Goal: Check status: Check status

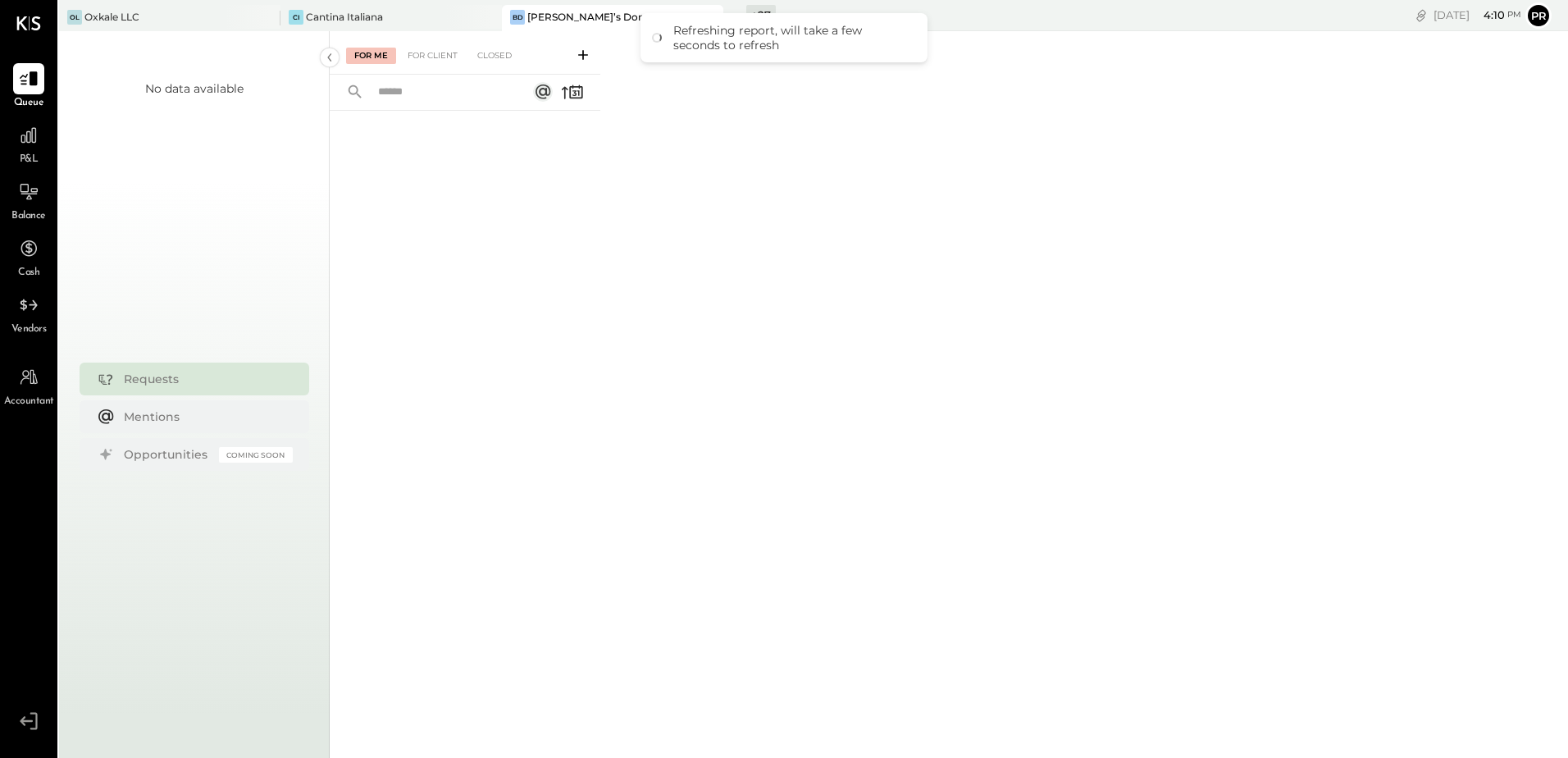
click at [1031, 11] on div "[DATE] 4 : 10 pm Pr User Profile" at bounding box center [1269, 16] width 599 height 31
click at [1030, 23] on div "[DATE] 4 : 10 pm Pr User Profile" at bounding box center [1269, 16] width 599 height 31
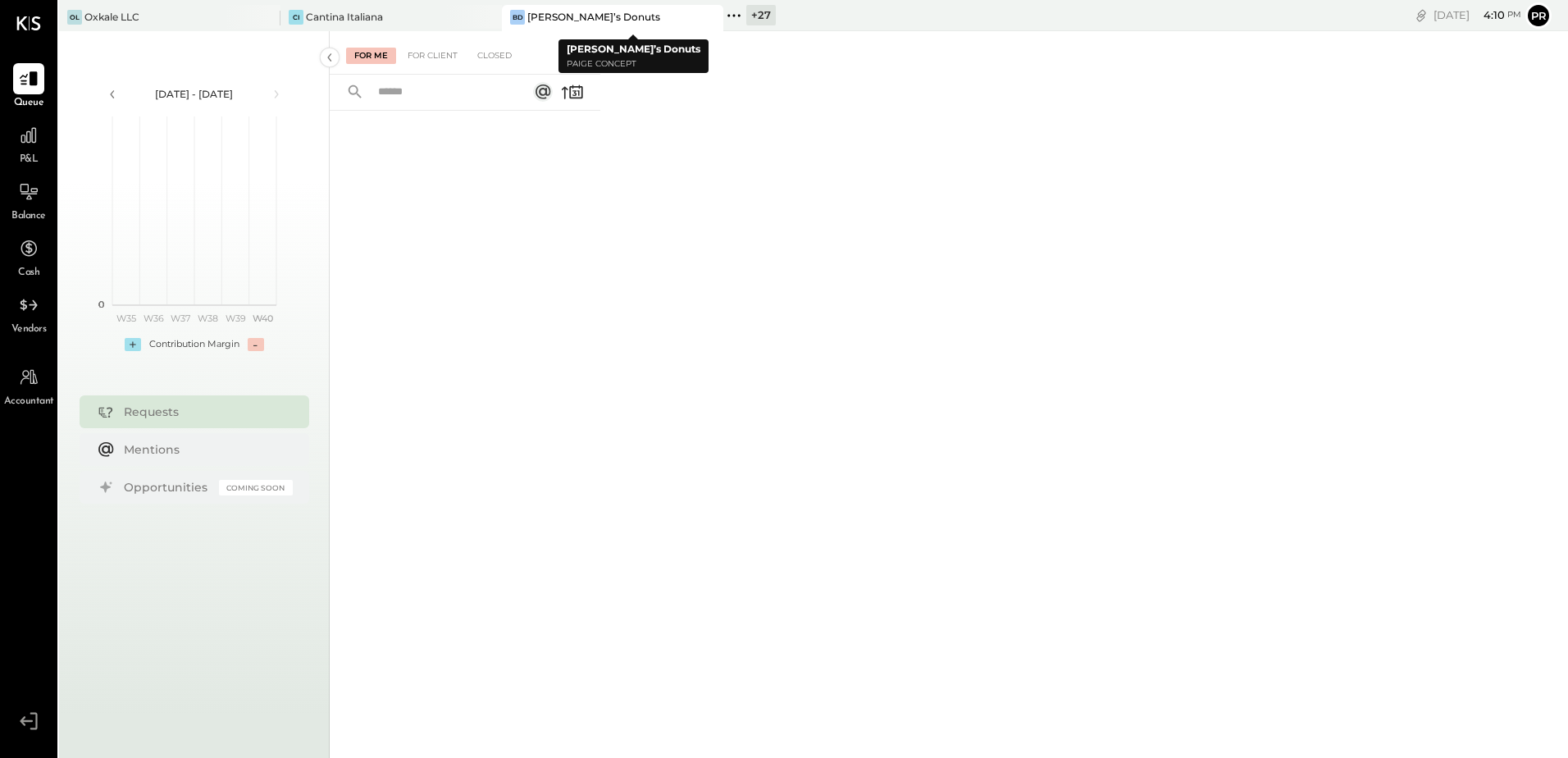
click at [734, 16] on icon at bounding box center [733, 15] width 2 height 2
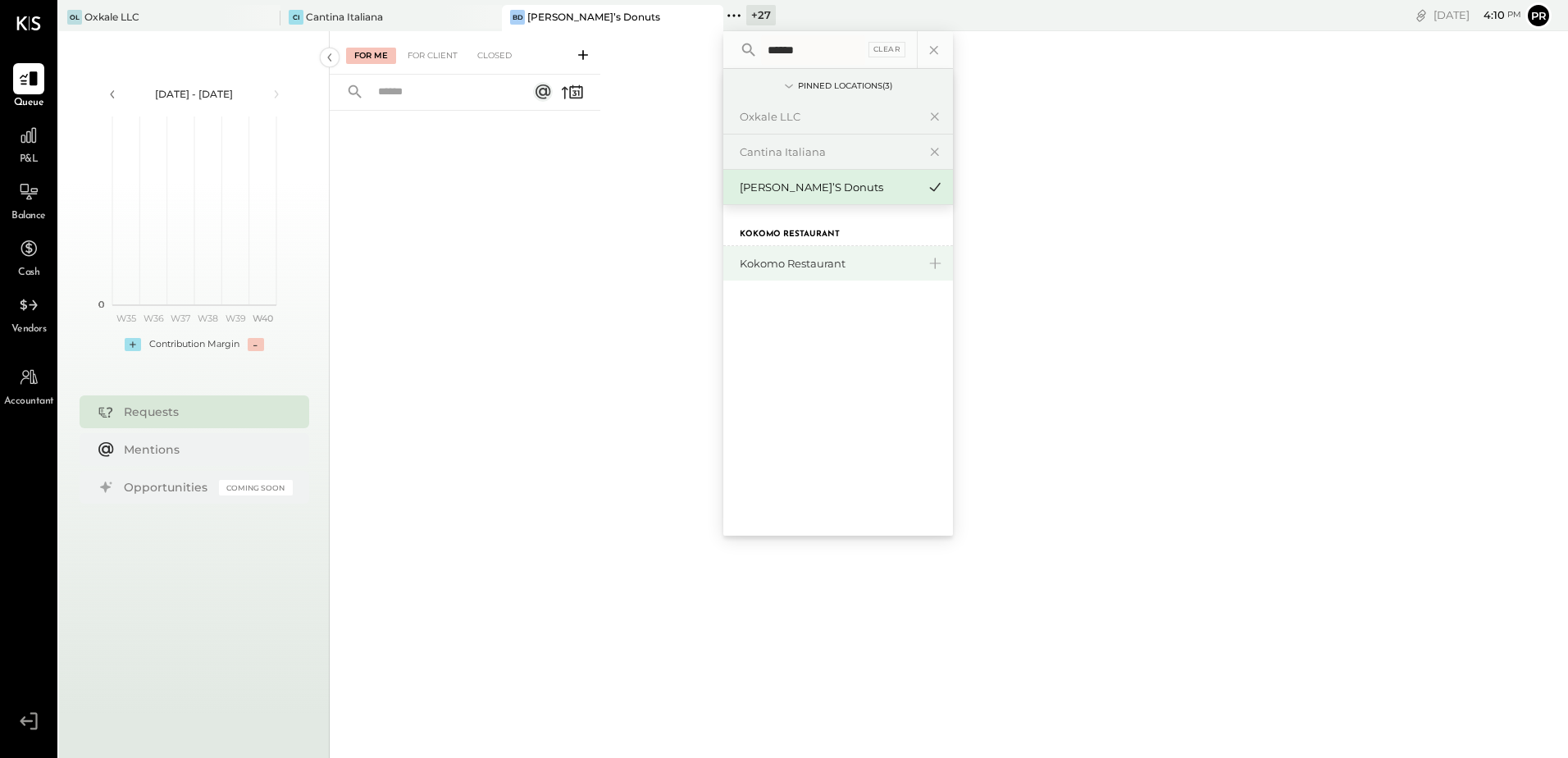
type input "******"
click at [799, 269] on div "Kokomo Restaurant" at bounding box center [828, 264] width 177 height 16
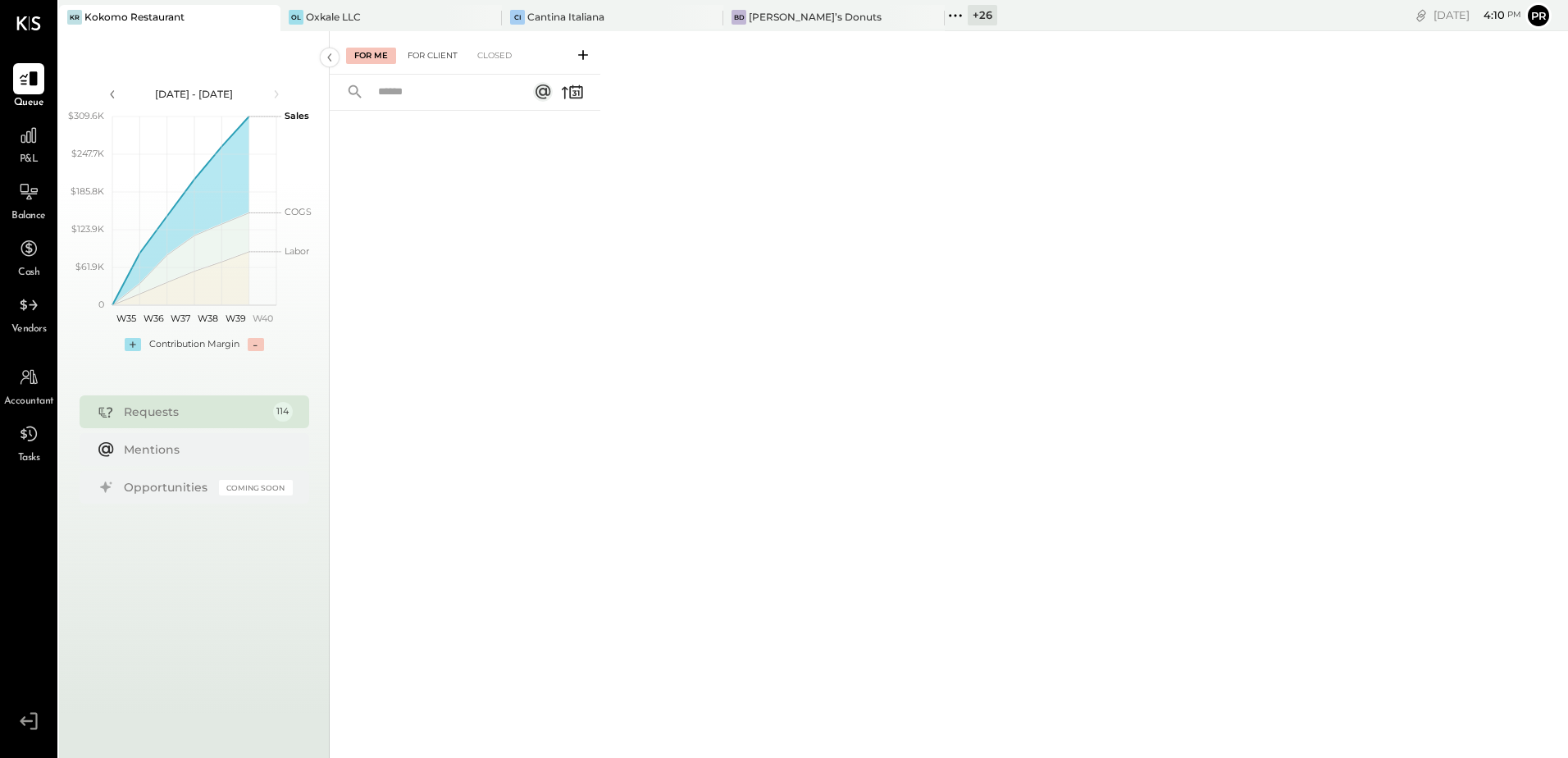
click at [440, 52] on div "For Client" at bounding box center [432, 56] width 67 height 16
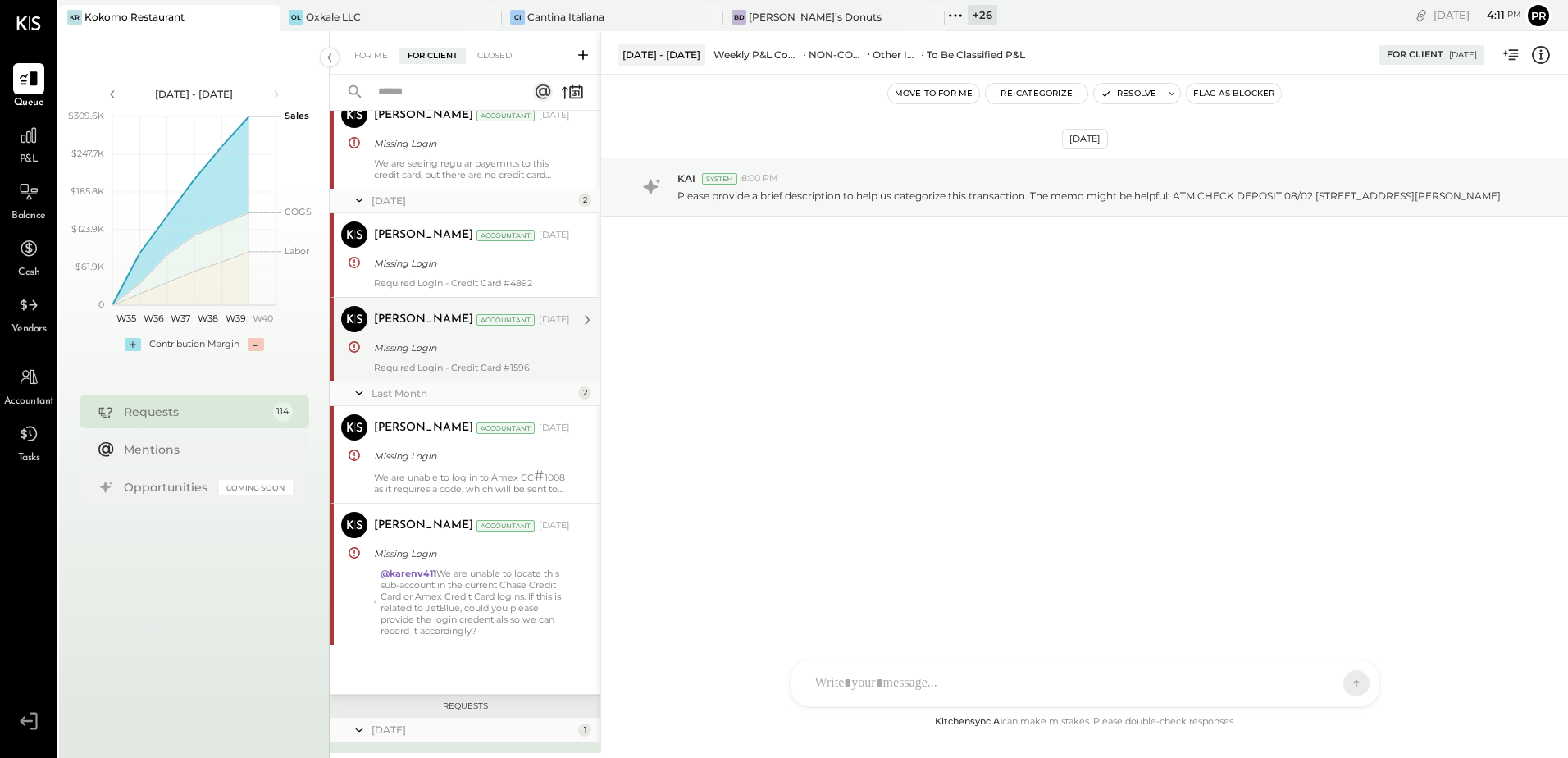
scroll to position [574, 0]
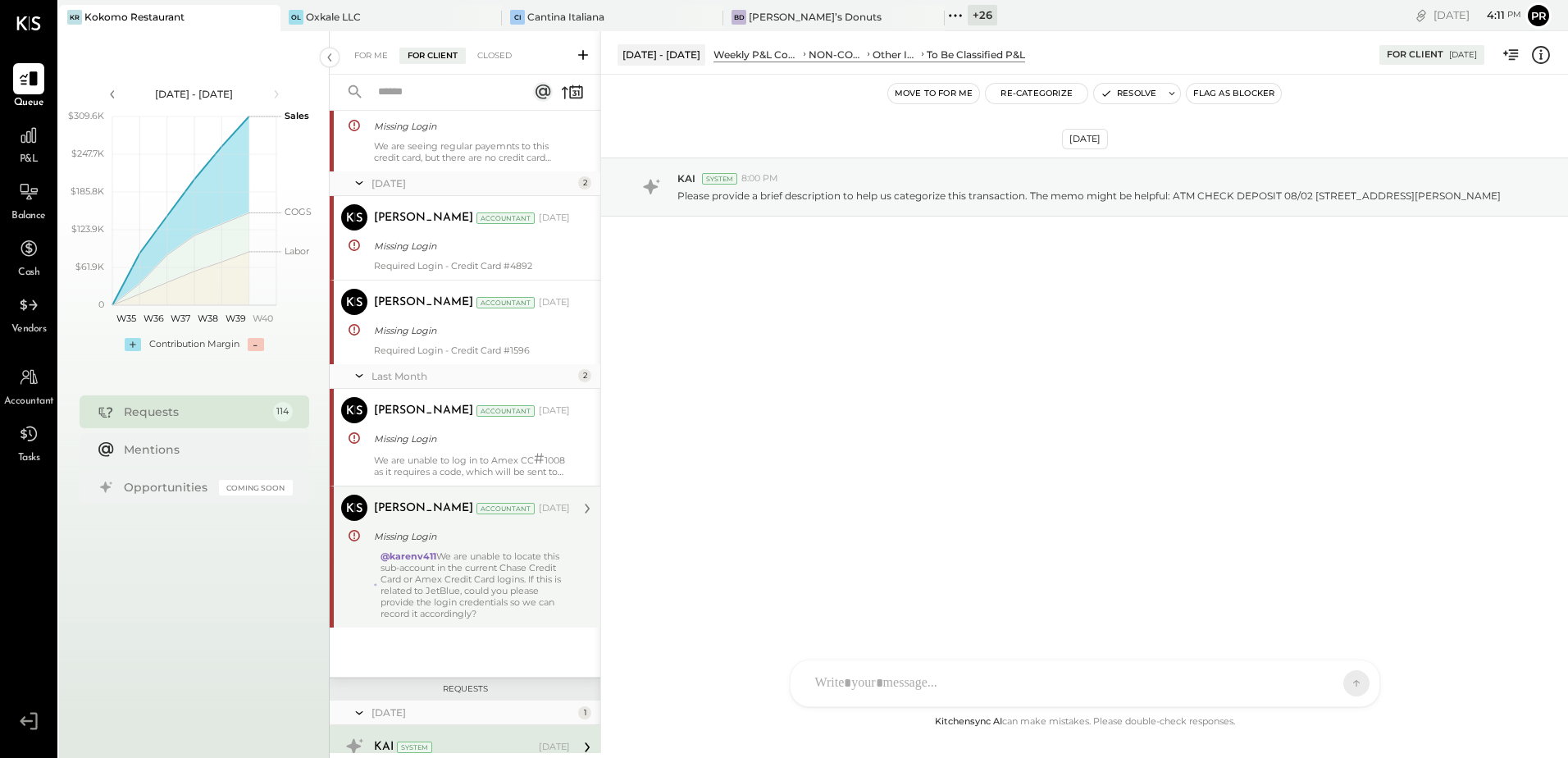
click at [487, 545] on div "Missing Login" at bounding box center [469, 536] width 191 height 20
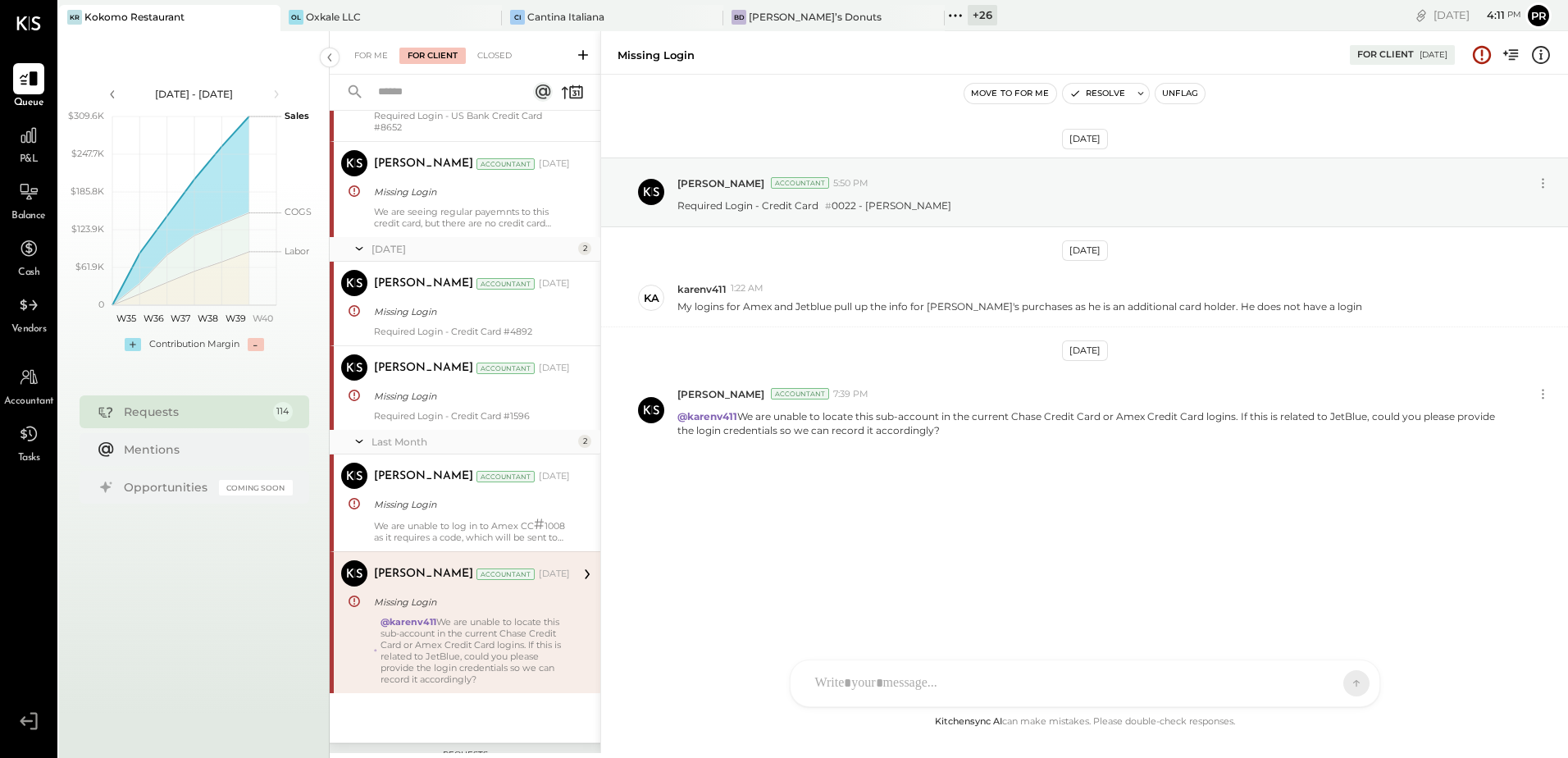
scroll to position [410, 0]
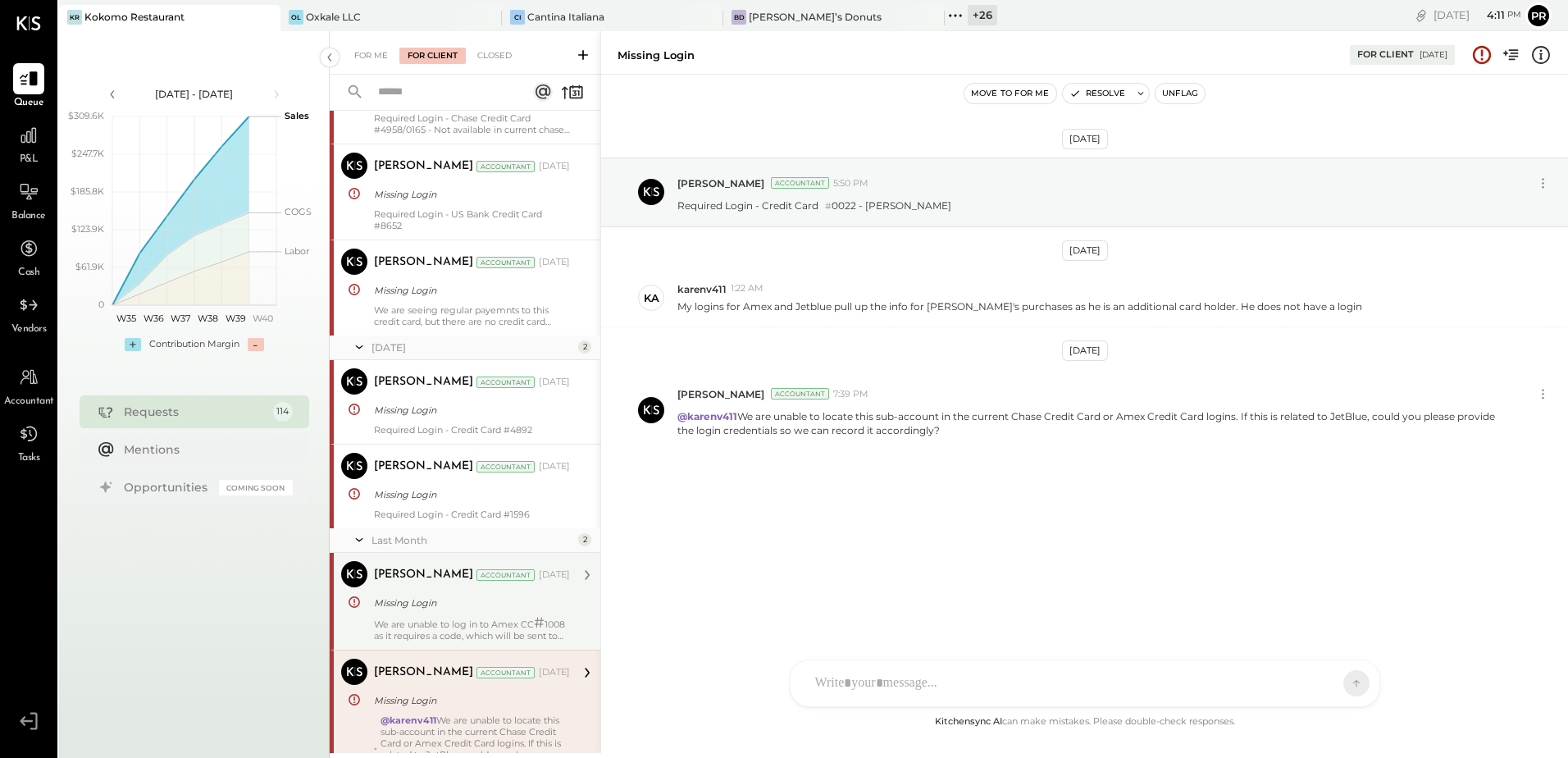
click at [476, 601] on div "Missing Login" at bounding box center [469, 603] width 191 height 16
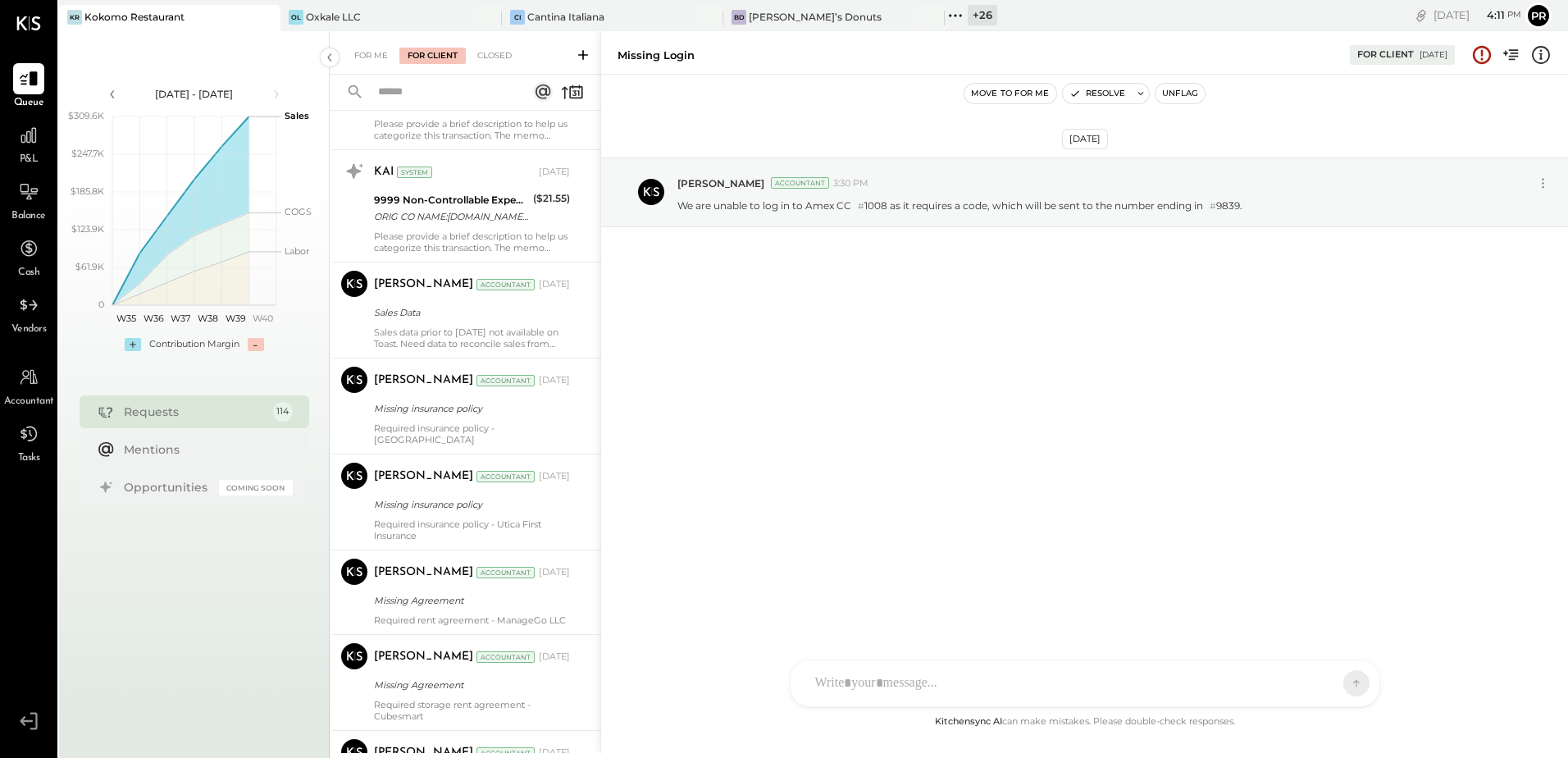
scroll to position [1969, 0]
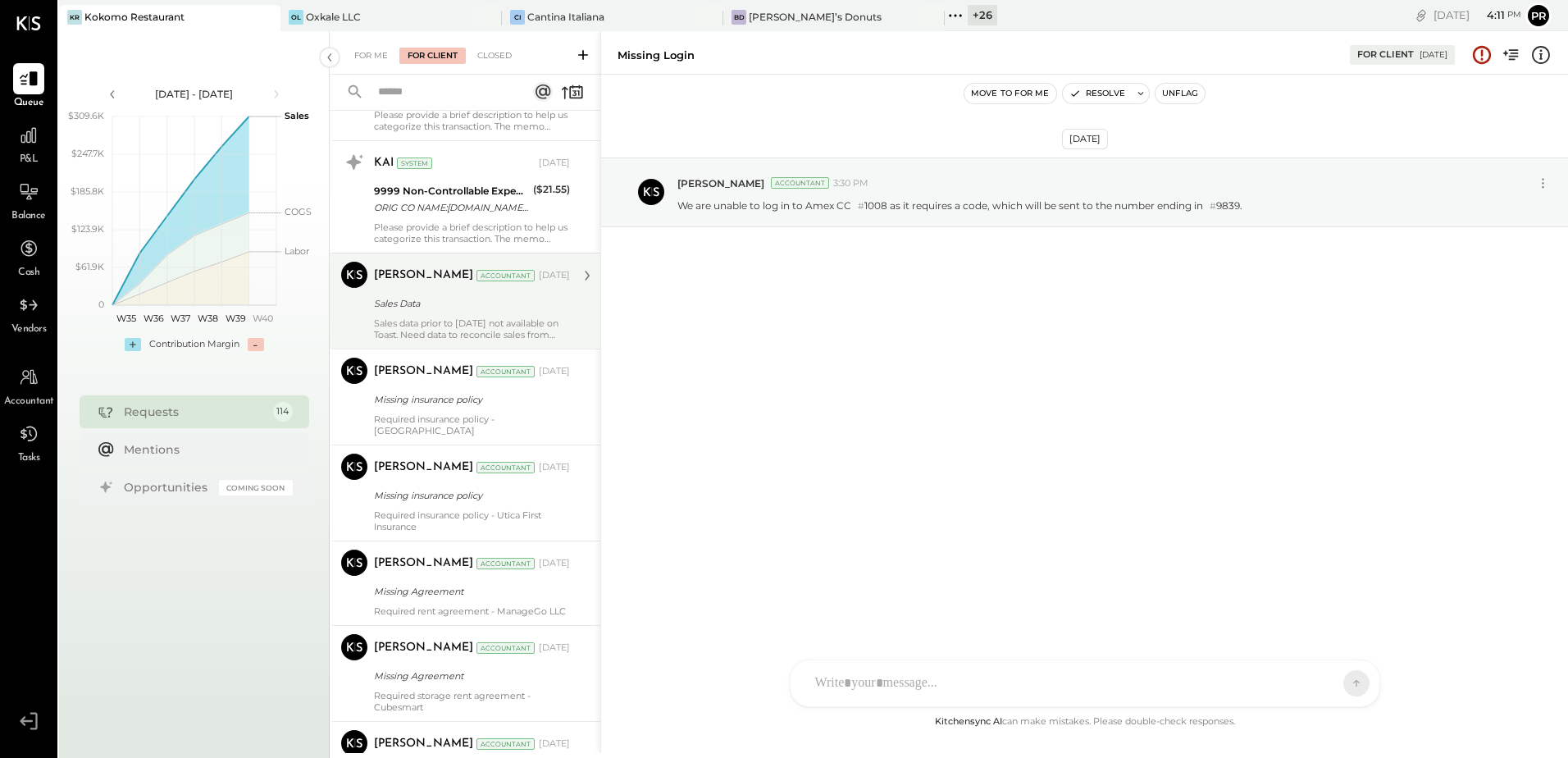
click at [464, 311] on div "Sales Data" at bounding box center [469, 303] width 191 height 16
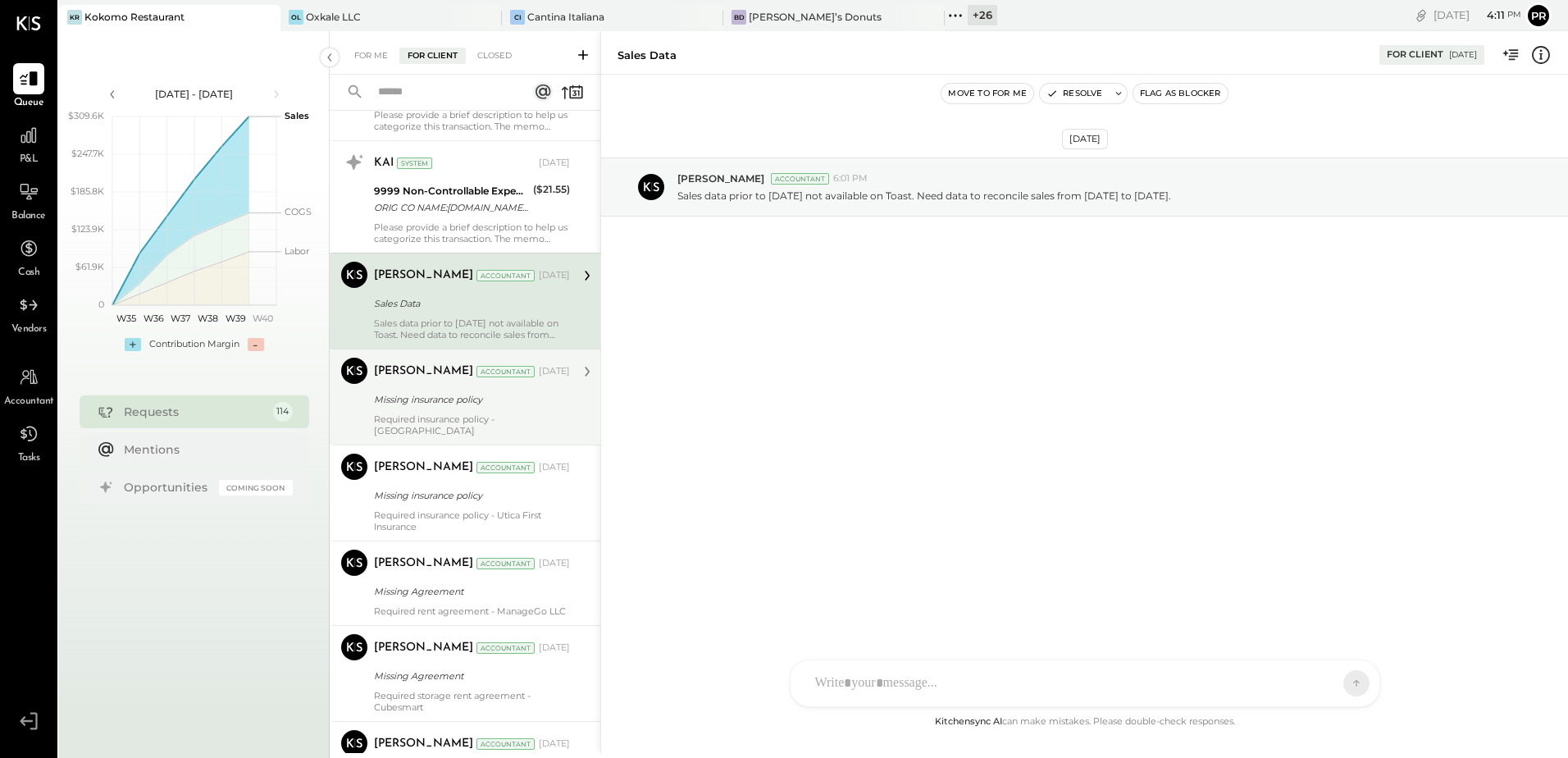
click at [472, 414] on div "Required insurance policy - [GEOGRAPHIC_DATA]" at bounding box center [472, 425] width 196 height 23
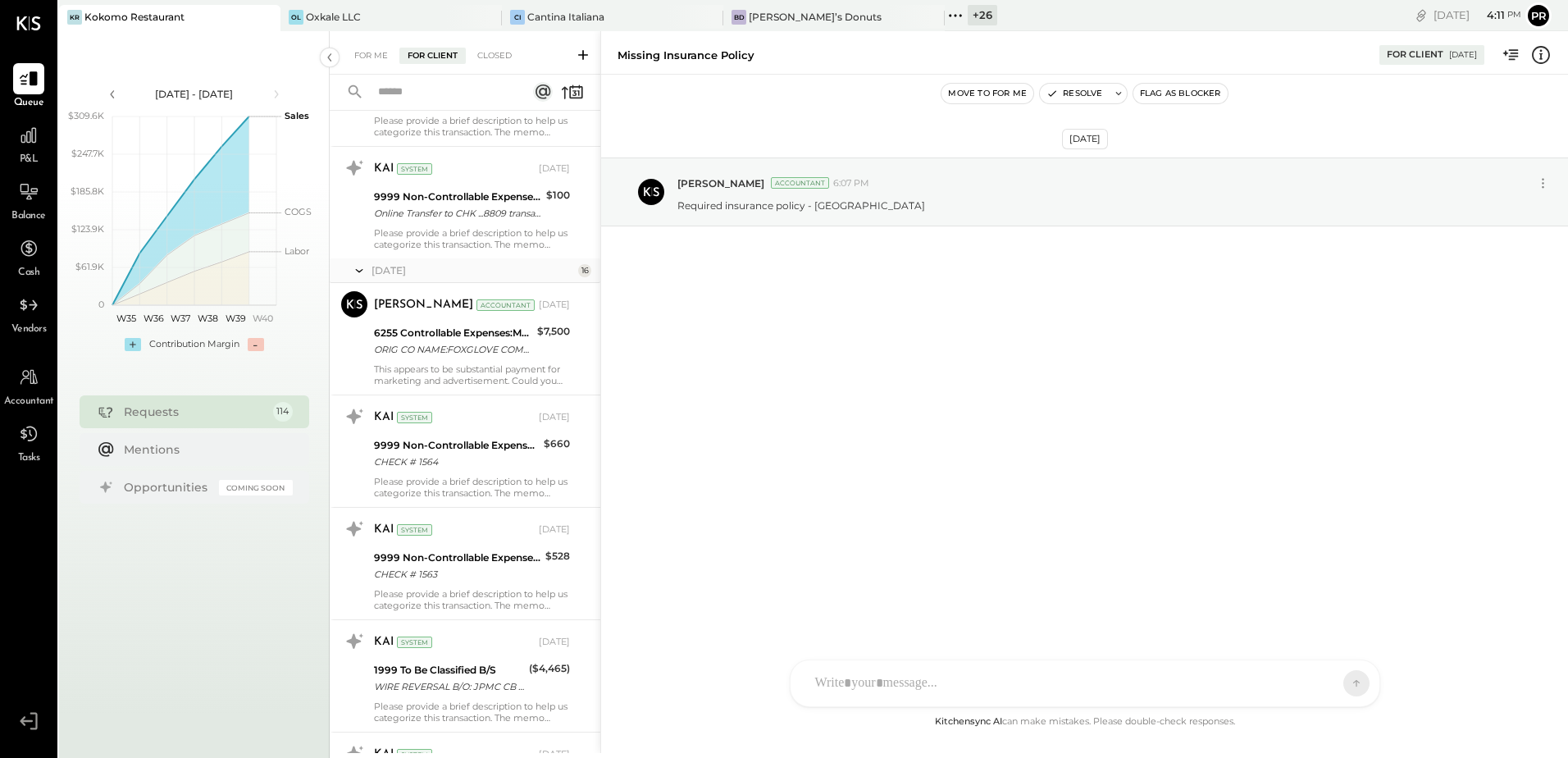
scroll to position [4101, 0]
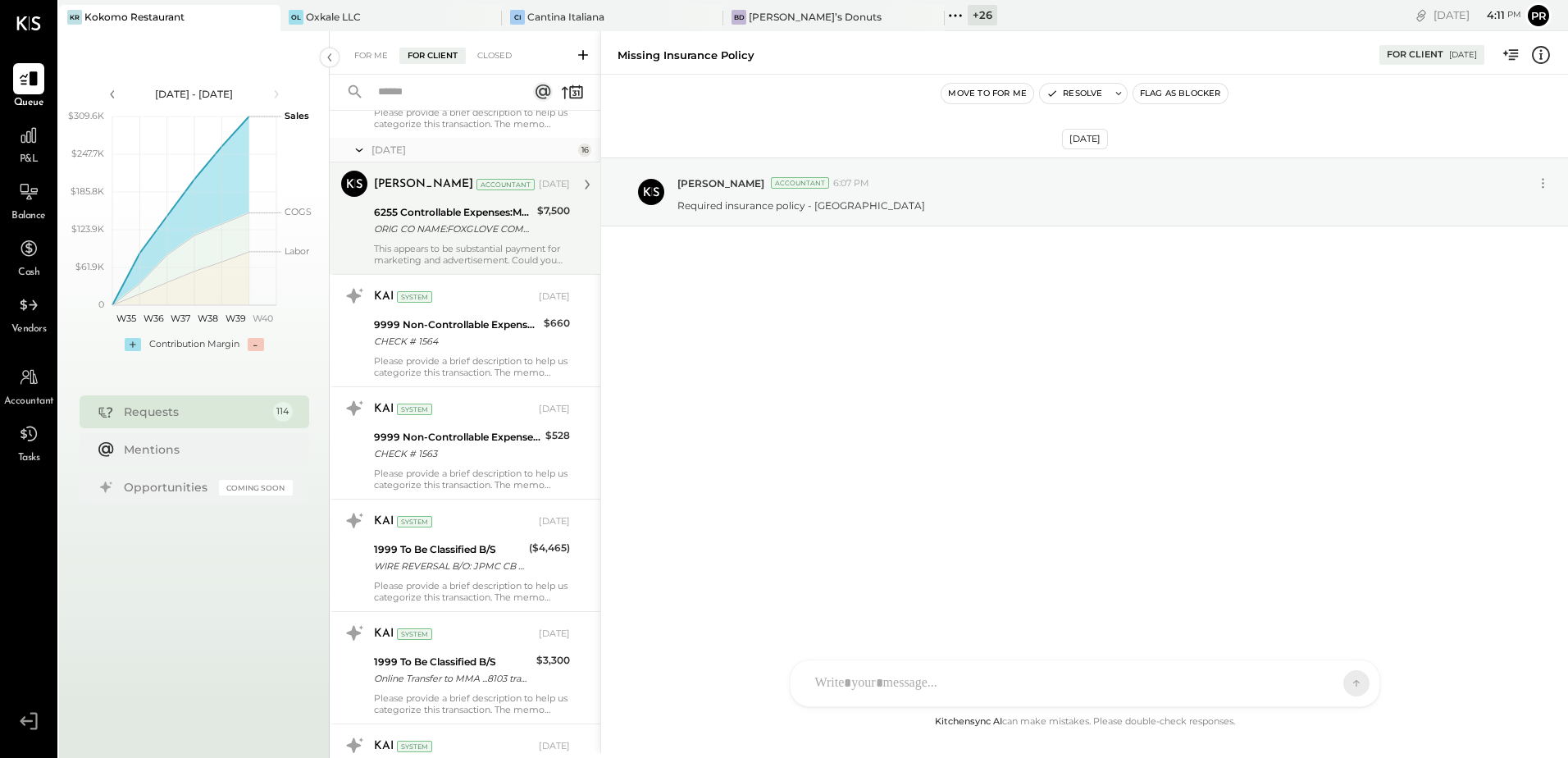
click at [480, 258] on div "This appears to be substantial payment for marketing and advertisement. Could y…" at bounding box center [472, 255] width 196 height 23
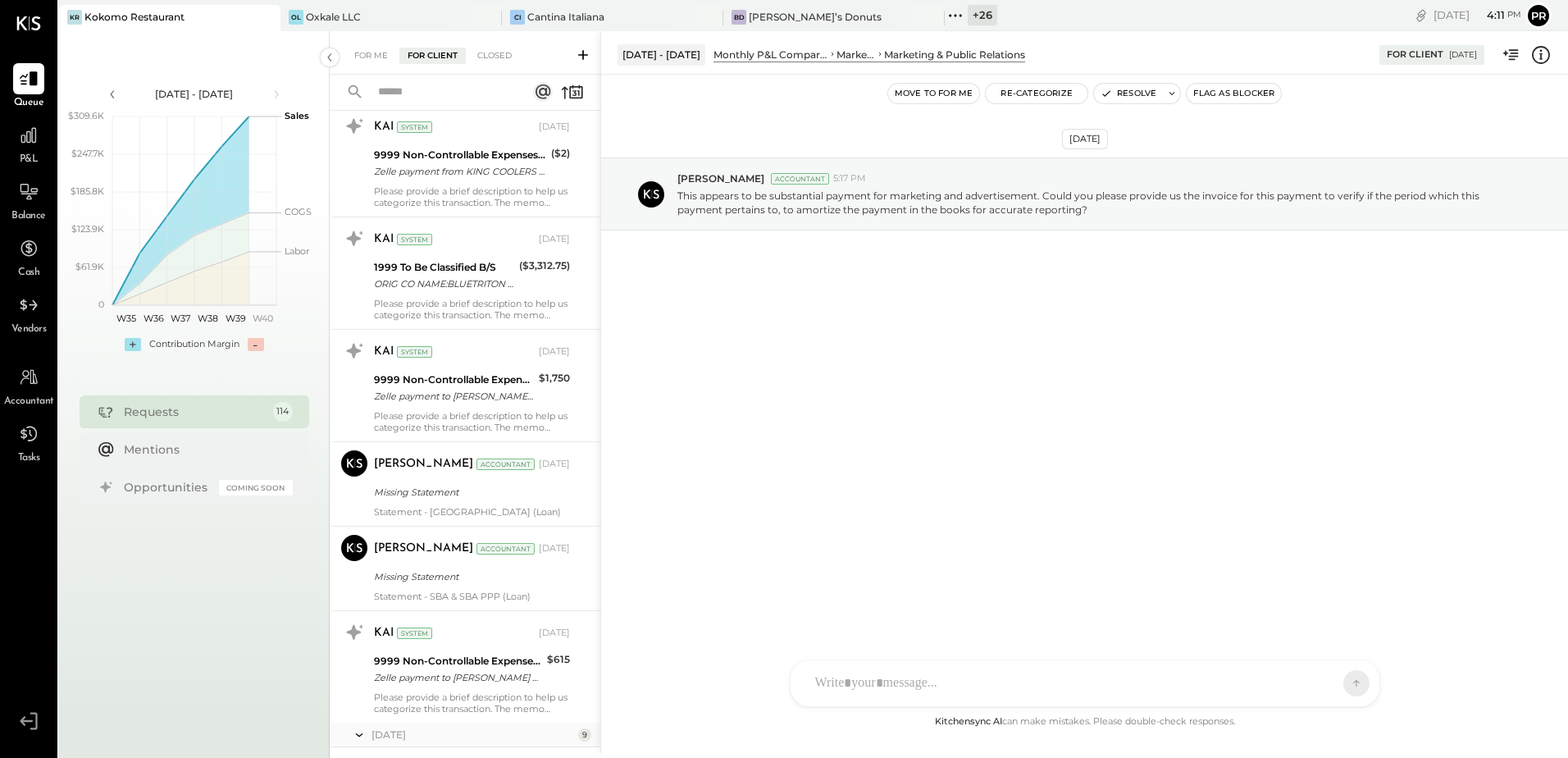
scroll to position [6399, 0]
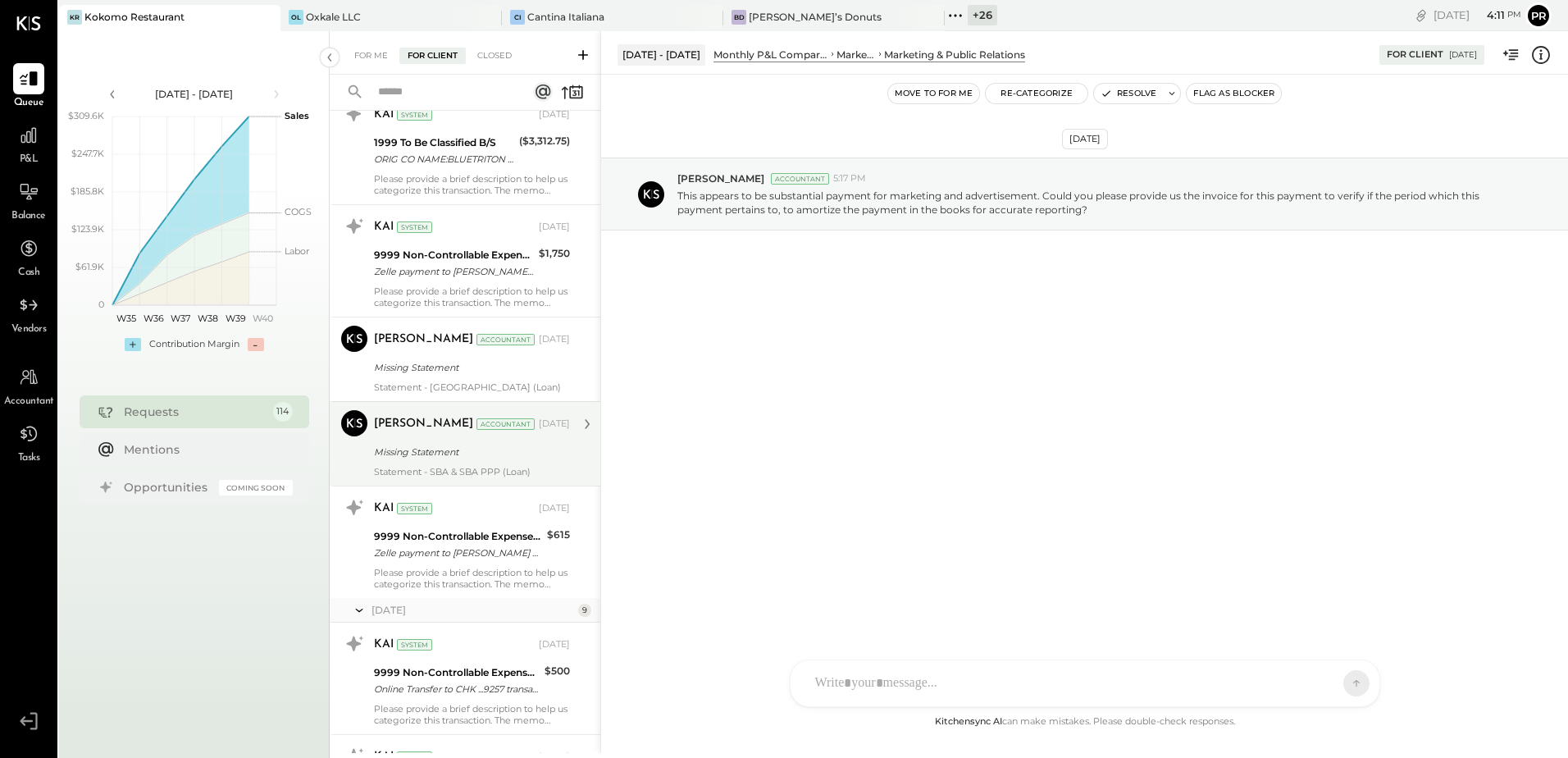
click at [469, 447] on div "Missing Statement" at bounding box center [469, 452] width 191 height 16
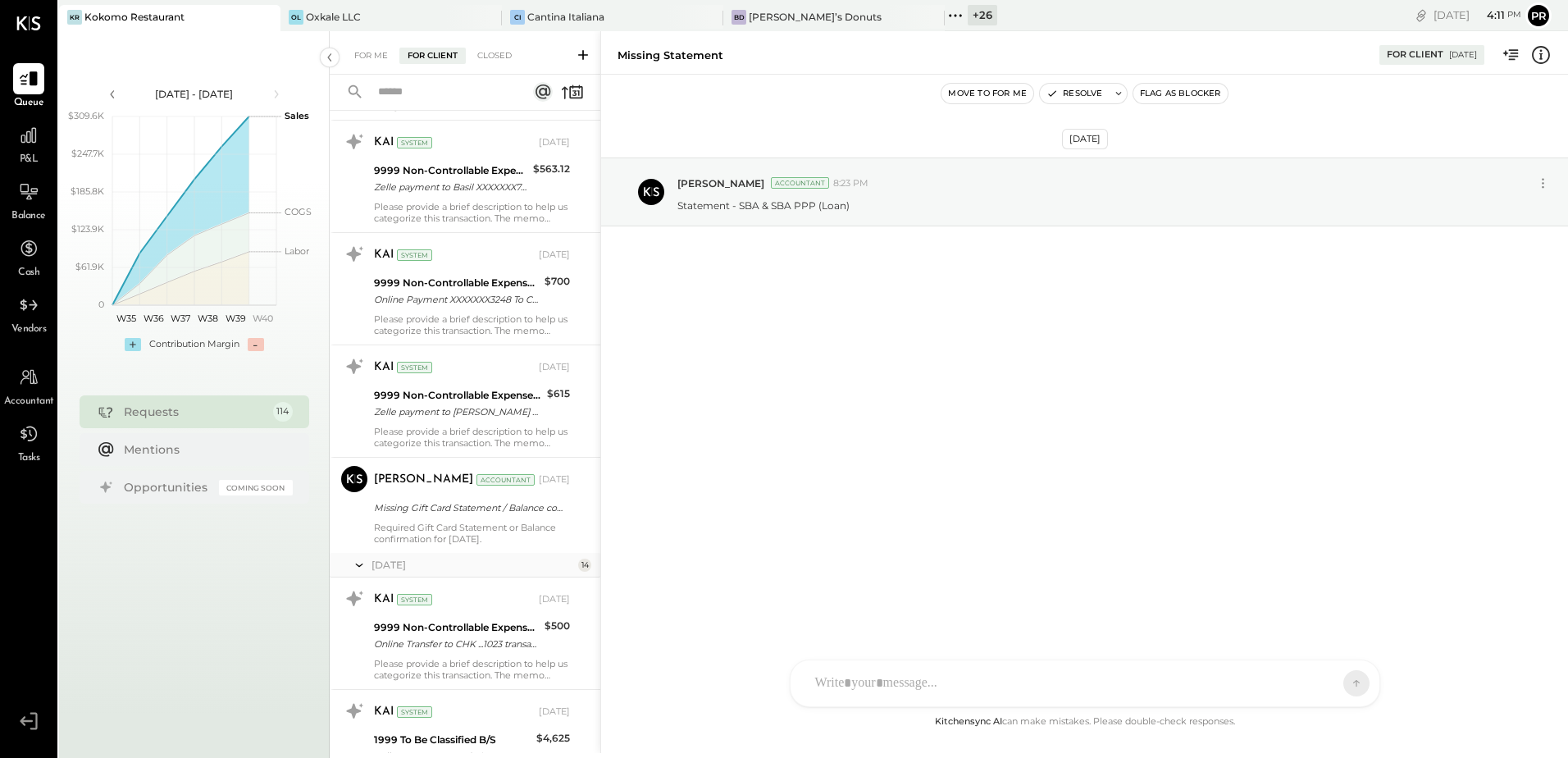
scroll to position [7465, 0]
click at [486, 504] on div "Missing Gift Card Statement / Balance confirmation" at bounding box center [469, 505] width 191 height 16
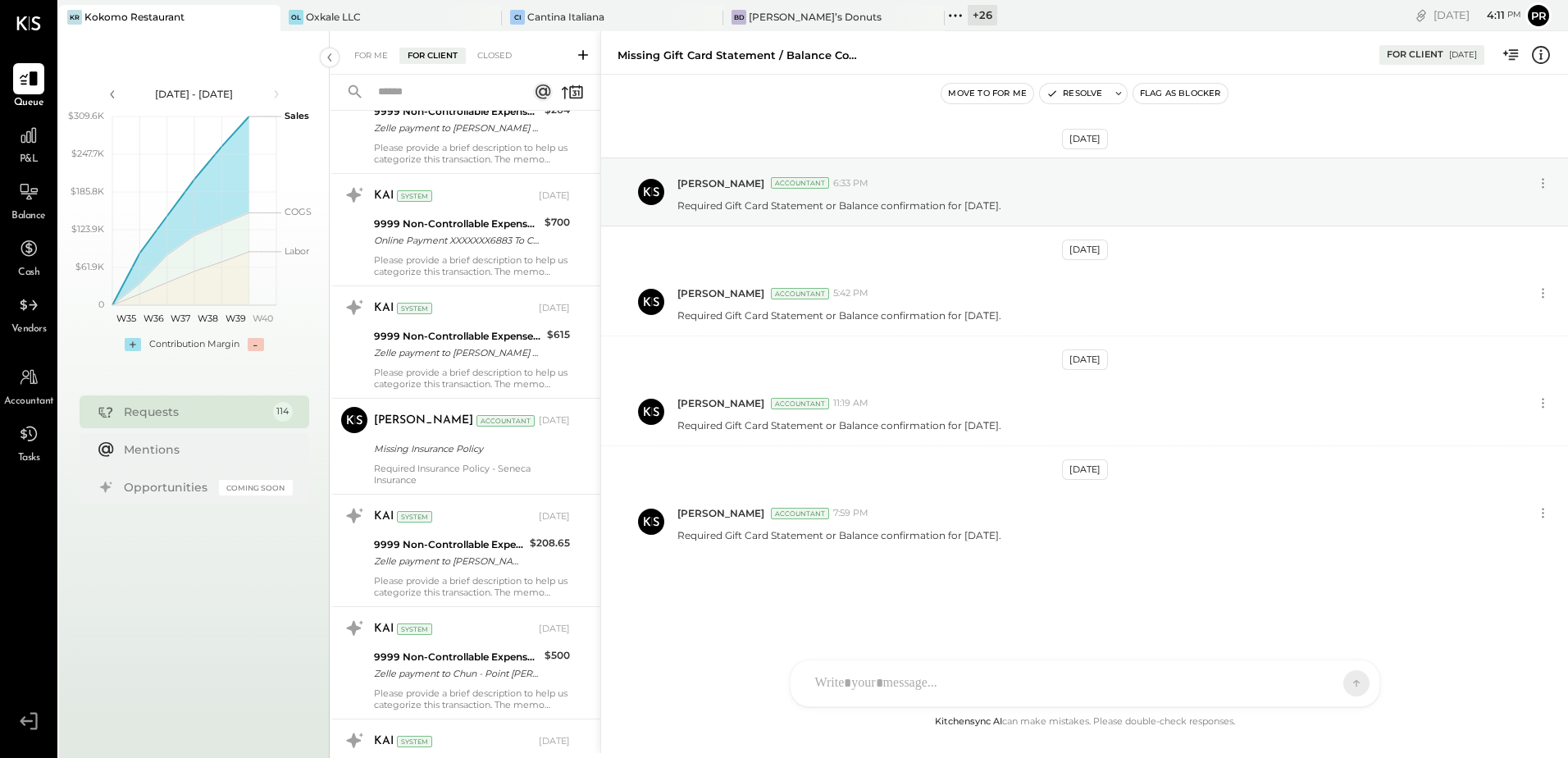
scroll to position [10173, 0]
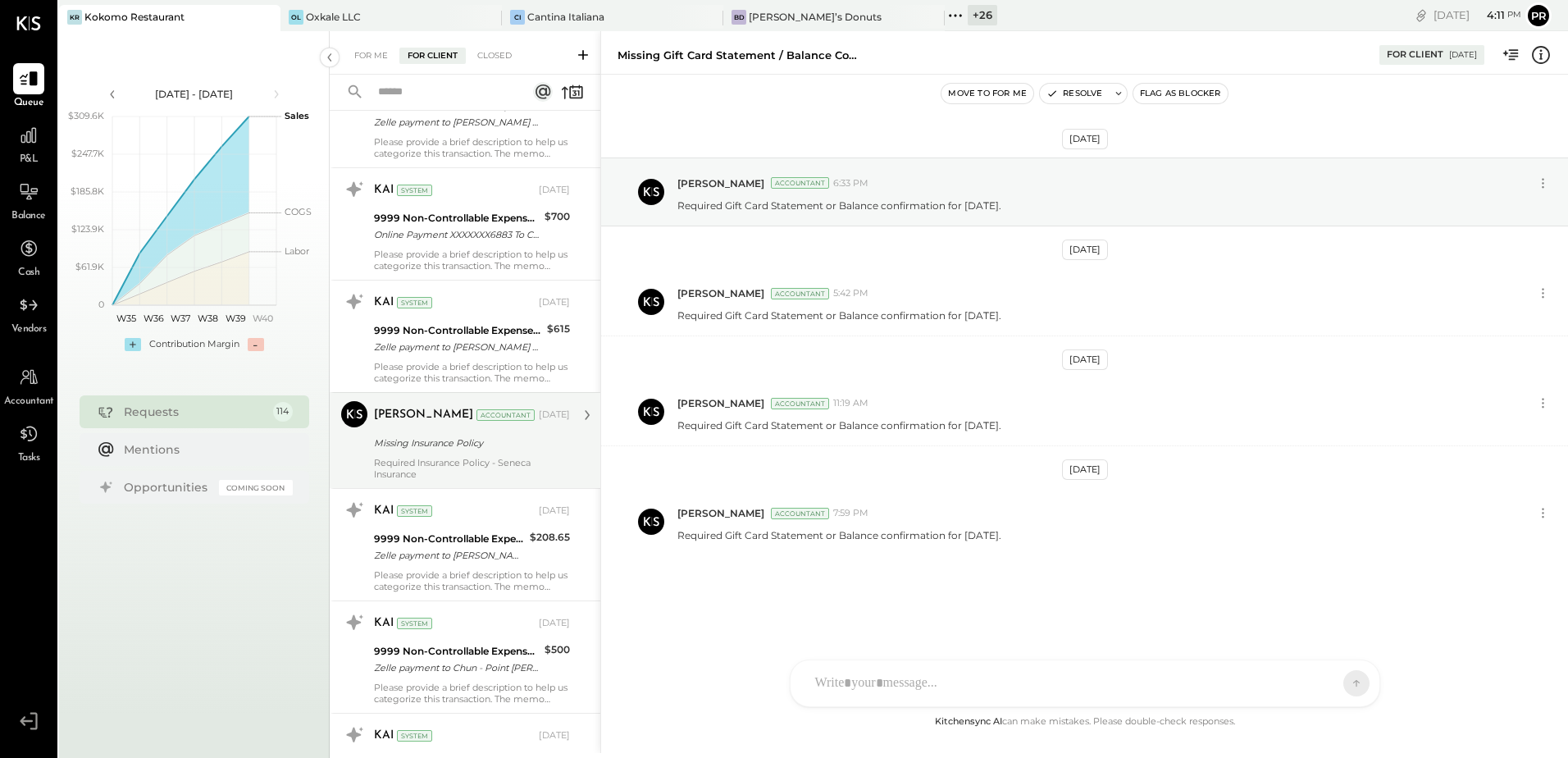
click at [502, 465] on div "Required Insurance Policy - Seneca Insurance" at bounding box center [472, 469] width 196 height 23
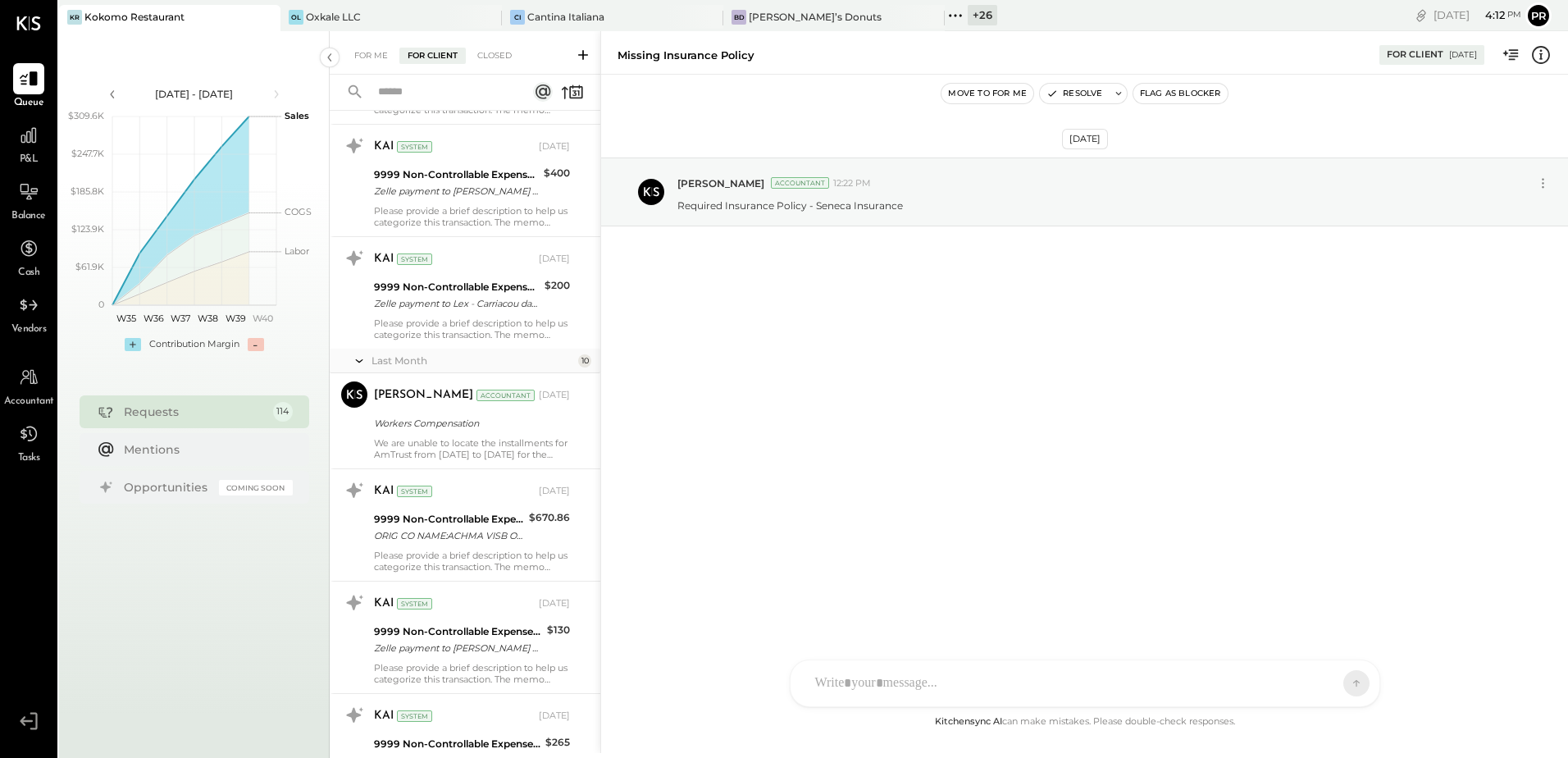
scroll to position [10993, 0]
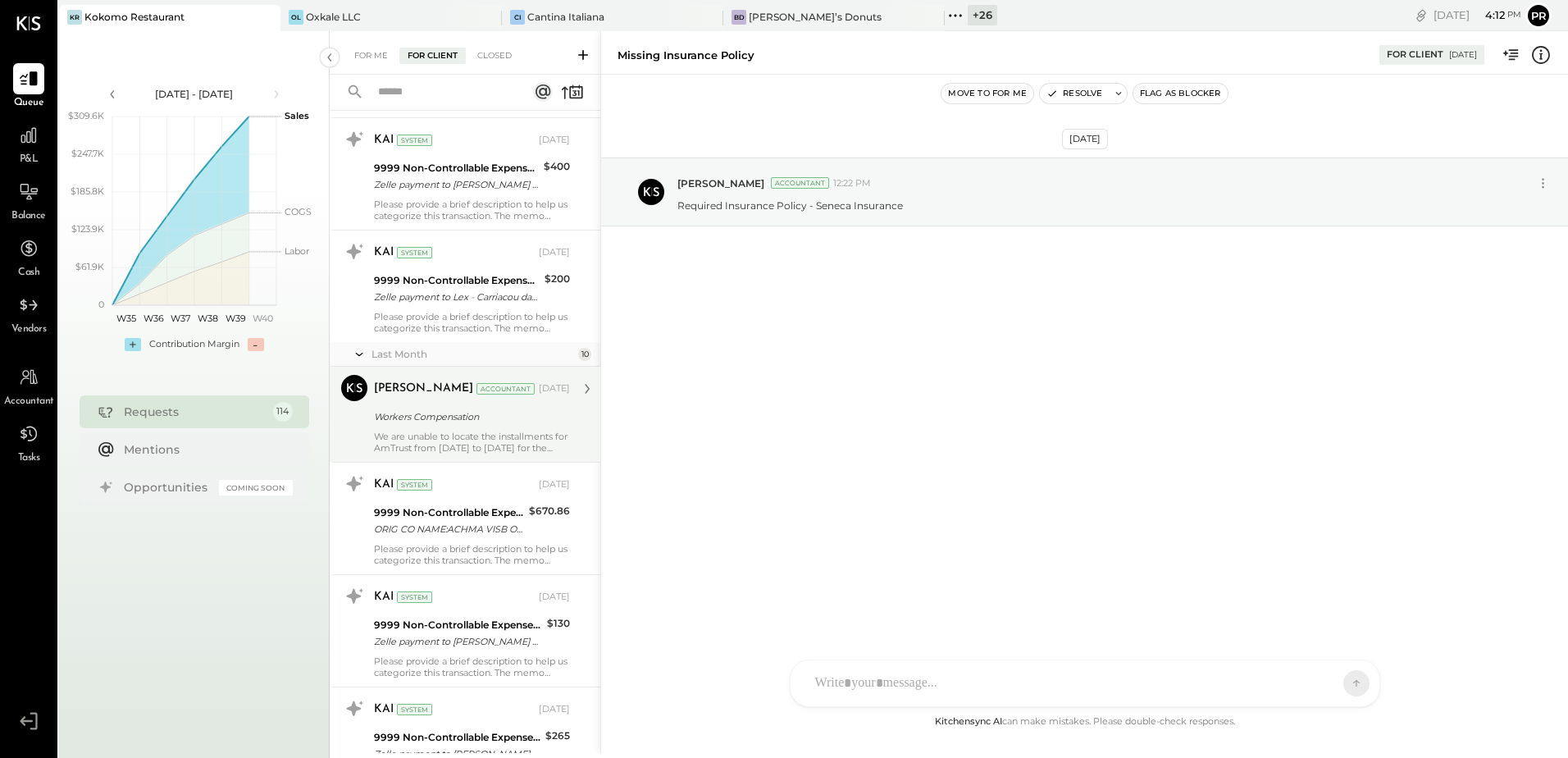
click at [501, 446] on div "We are unable to locate the installments for AmTrust from [DATE] to [DATE] for …" at bounding box center [472, 442] width 196 height 23
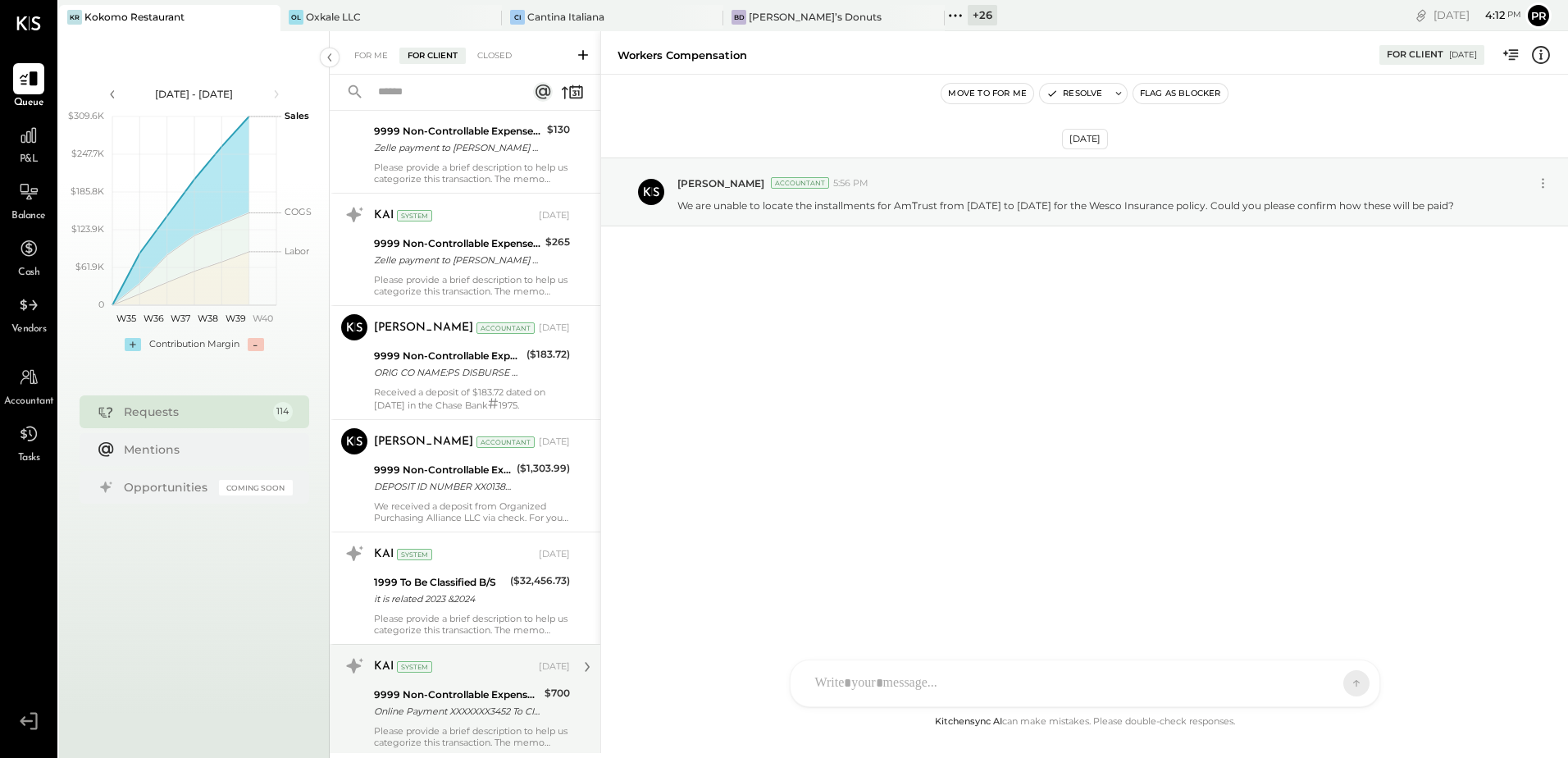
scroll to position [11485, 0]
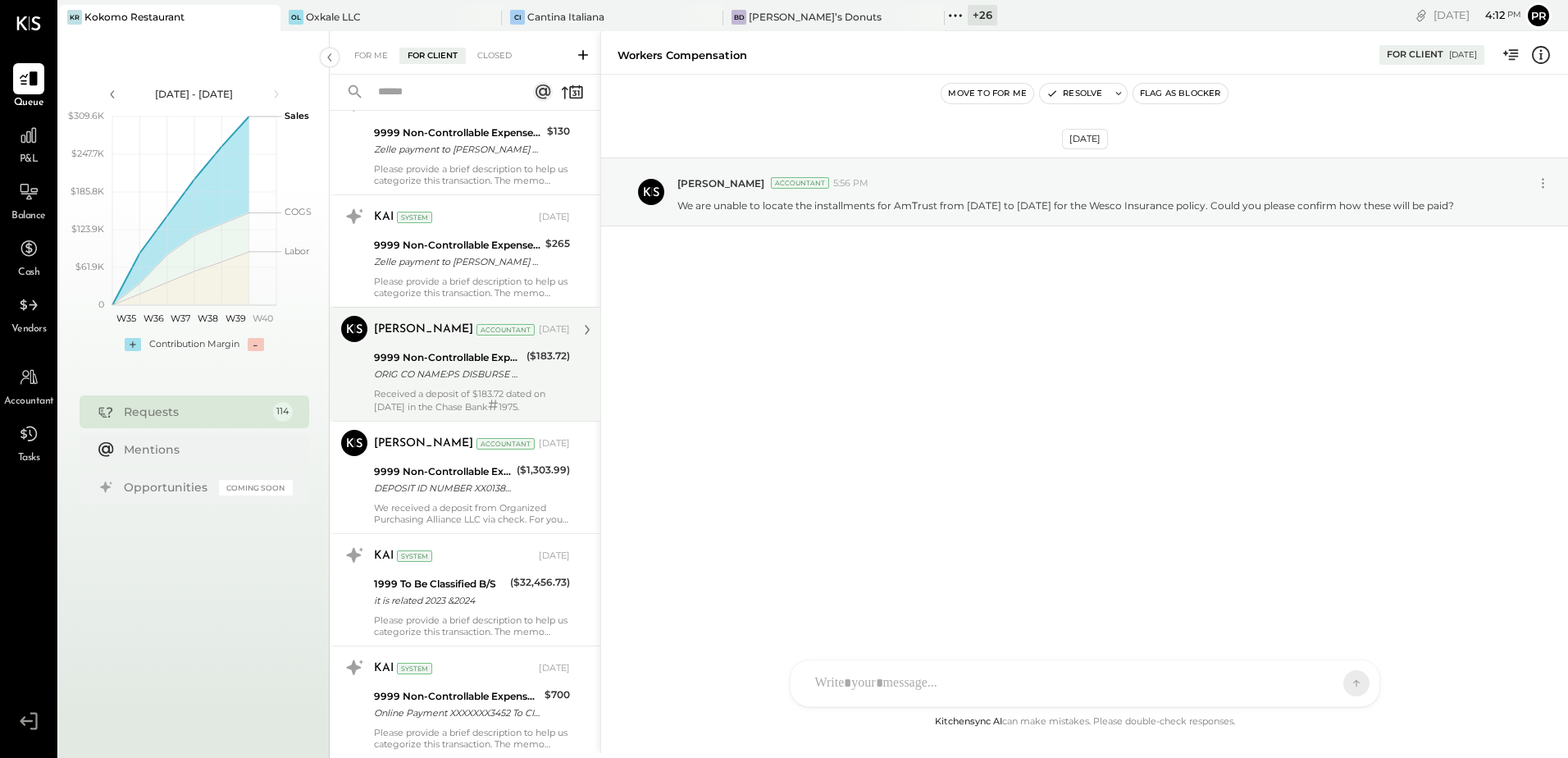
click at [487, 375] on div "ORIG CO NAME:PS DISBURSE ORIG ID:XXXXXX1874 DESC DATE: CO ENTRY DESCR:PAYMENTS …" at bounding box center [447, 374] width 147 height 16
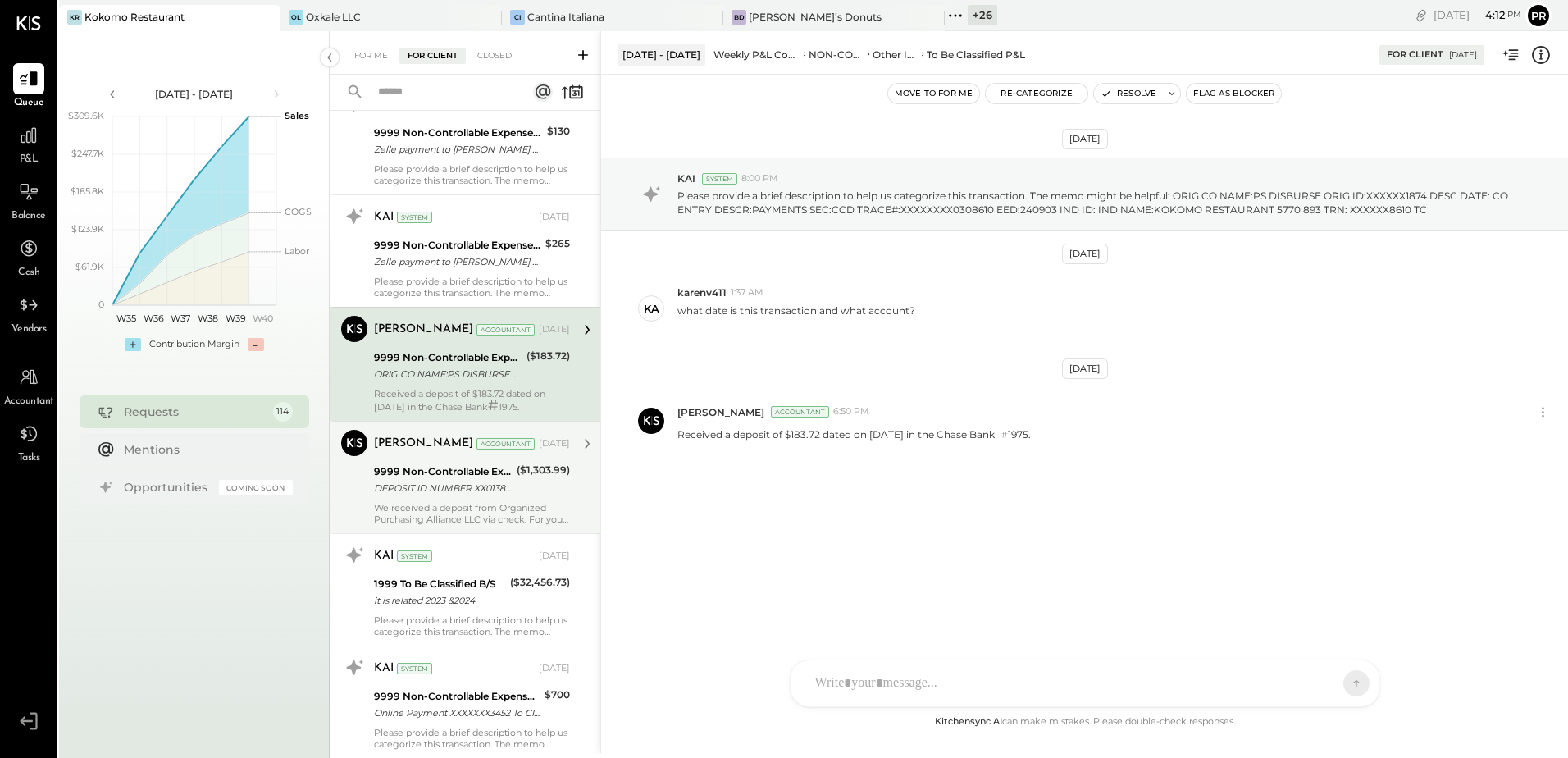
click at [473, 475] on div "9999 Non-Controllable Expenses:Other Income and Expenses:To Be Classified P&L" at bounding box center [442, 472] width 138 height 16
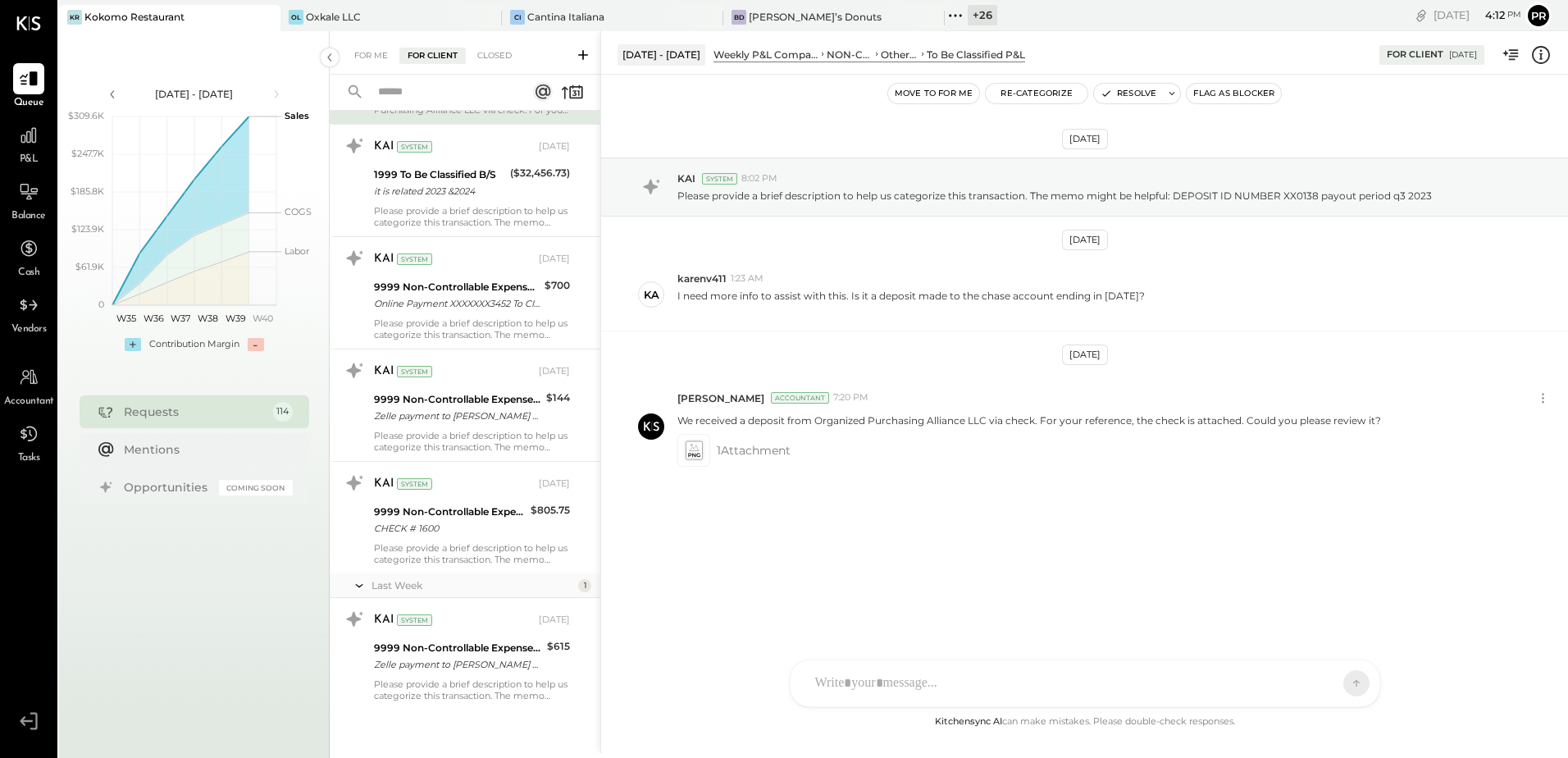
scroll to position [11897, 0]
click at [460, 638] on div "9999 Non-Controllable Expenses:Other Income and Expenses:To Be Classified P&L" at bounding box center [458, 646] width 168 height 16
